Goal: Entertainment & Leisure: Consume media (video, audio)

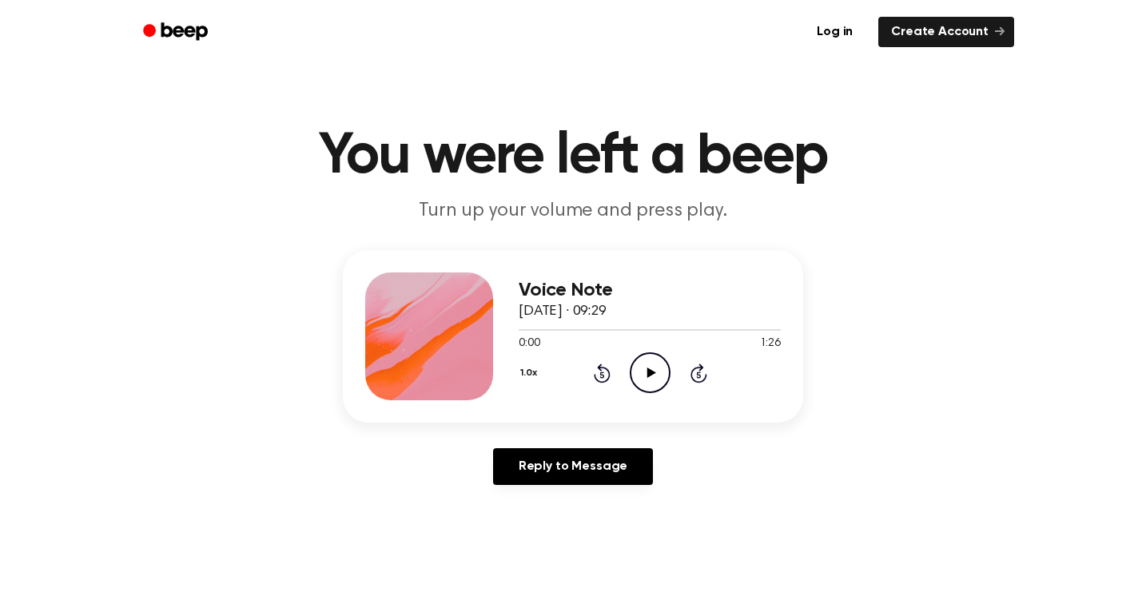
click at [652, 371] on icon at bounding box center [650, 372] width 9 height 10
click at [653, 363] on icon "Play Audio" at bounding box center [649, 372] width 41 height 41
click at [653, 363] on icon "Pause Audio" at bounding box center [649, 372] width 41 height 41
click at [653, 363] on icon "Play Audio" at bounding box center [649, 372] width 41 height 41
click at [653, 363] on icon "Pause Audio" at bounding box center [649, 372] width 41 height 41
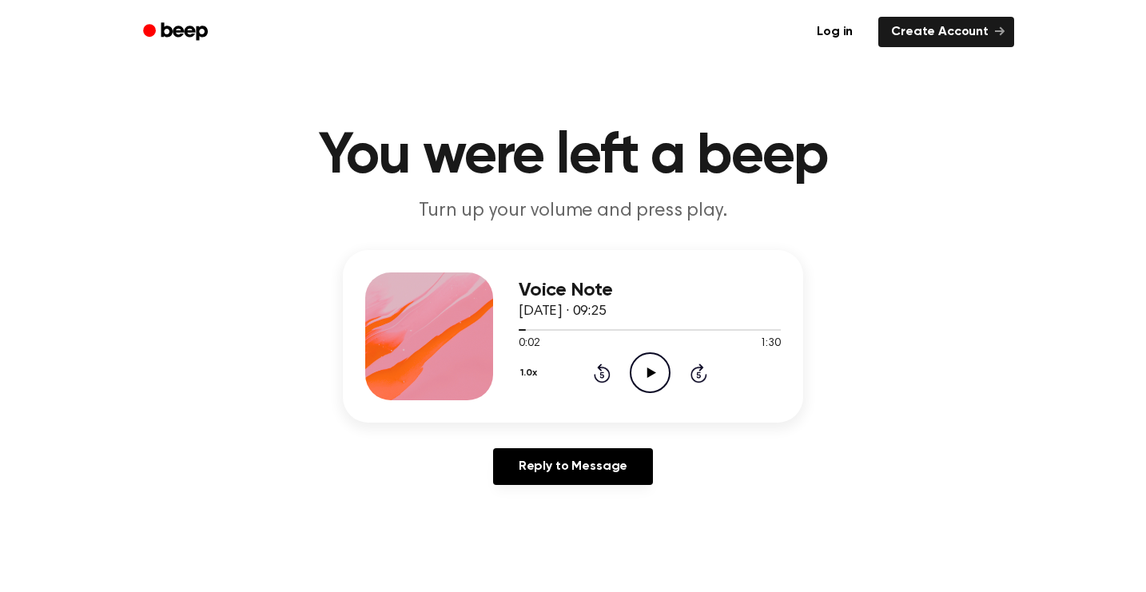
click at [653, 363] on icon "Play Audio" at bounding box center [649, 372] width 41 height 41
